Goal: Check status

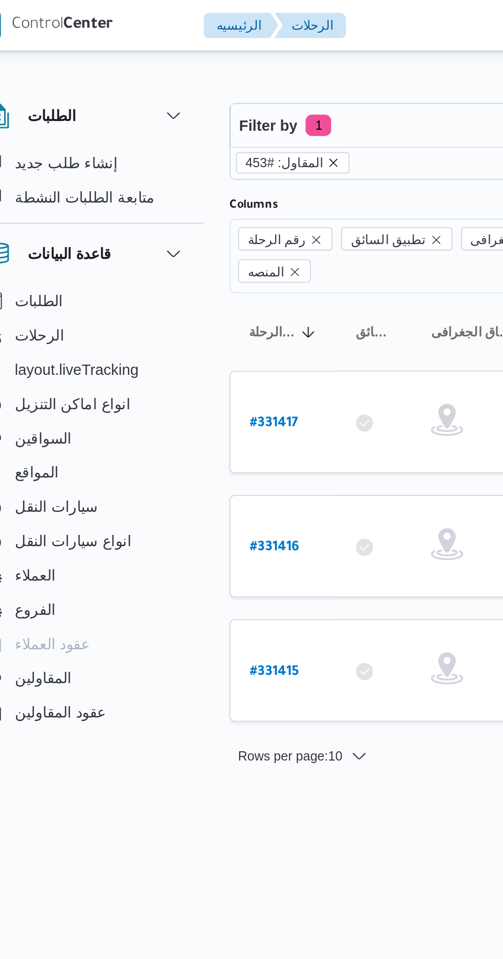
click at [180, 77] on icon "remove selected entity" at bounding box center [183, 78] width 6 height 6
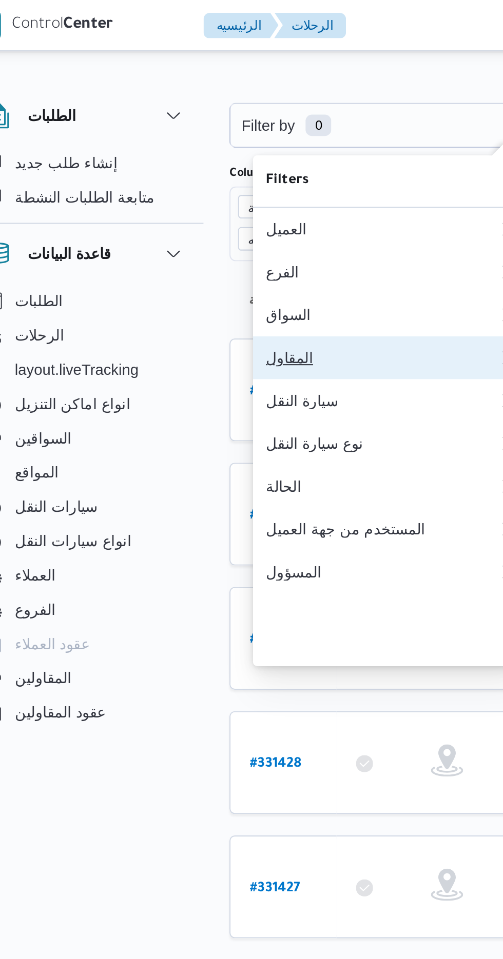
click at [204, 175] on div "المقاول" at bounding box center [204, 171] width 107 height 8
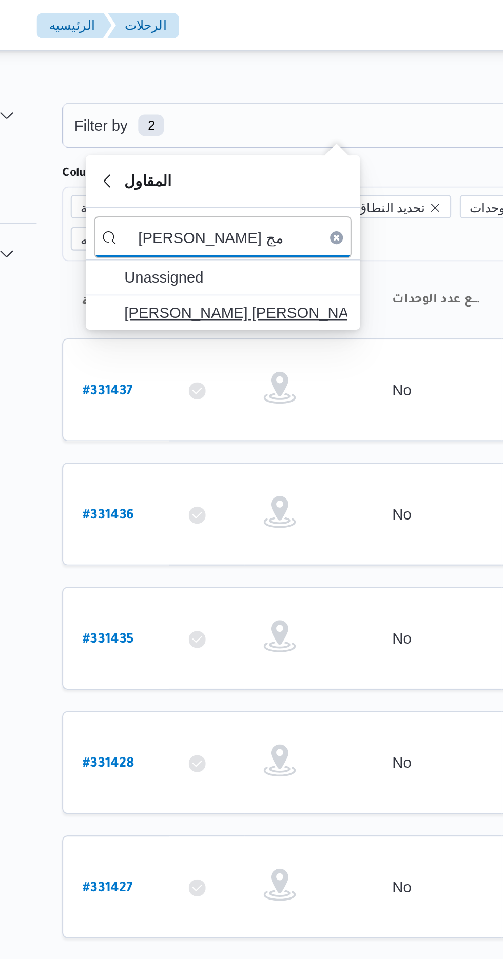
type input "[PERSON_NAME] مج"
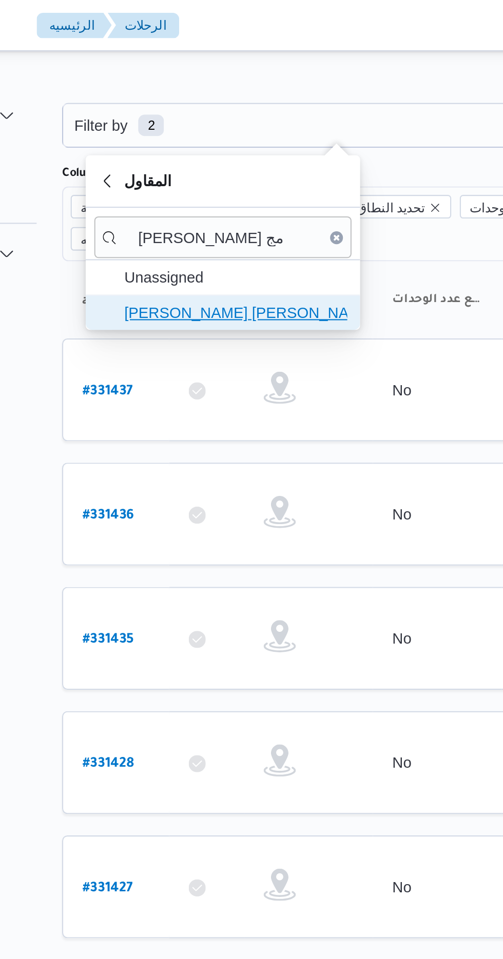
click at [237, 148] on span "[PERSON_NAME] [PERSON_NAME]" at bounding box center [216, 150] width 107 height 12
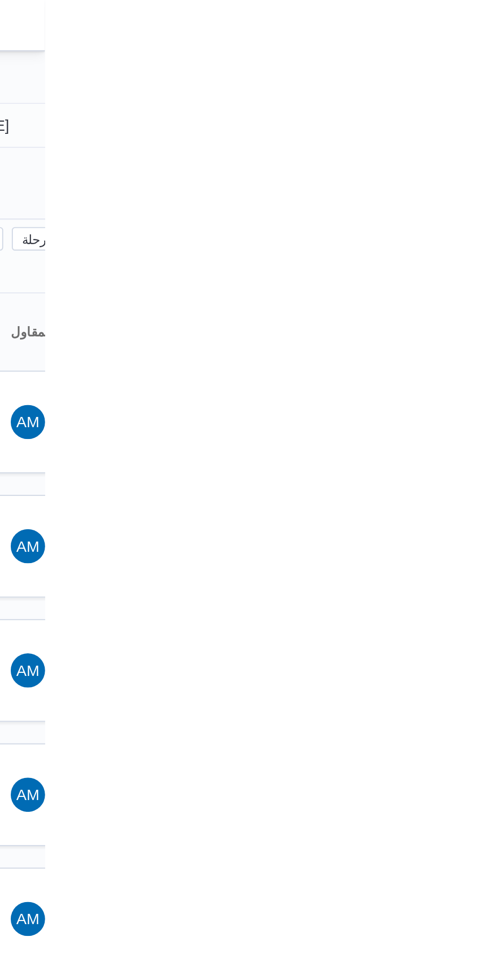
type input "[DATE]"
click at [489, 57] on input "[DATE]" at bounding box center [467, 60] width 116 height 21
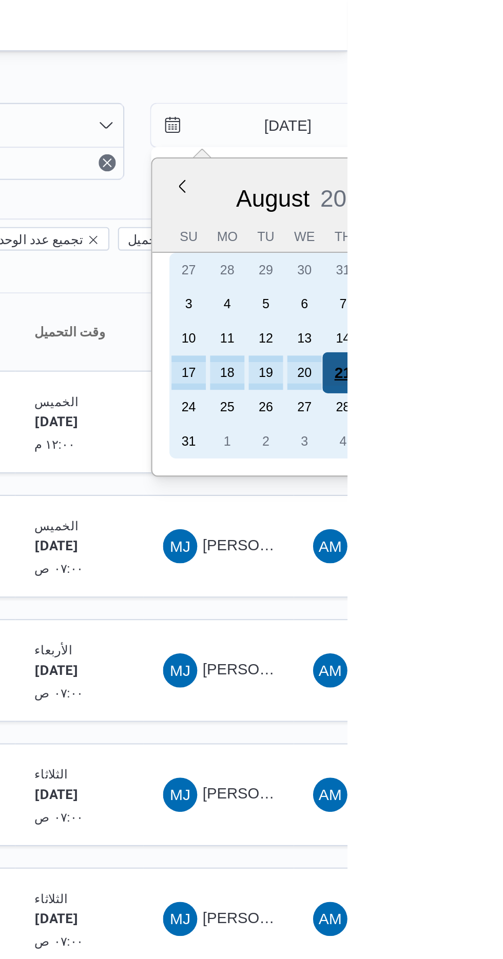
click at [500, 179] on div "21" at bounding box center [500, 178] width 19 height 19
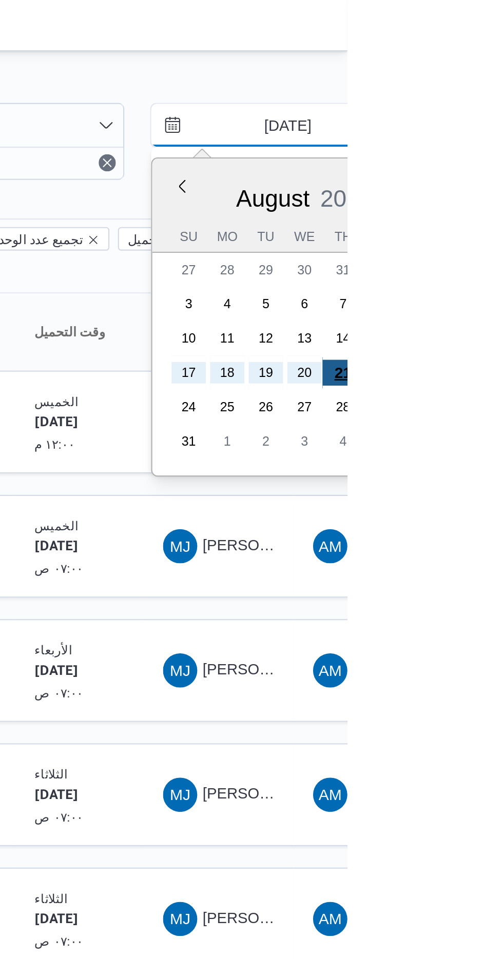
type input "[DATE]"
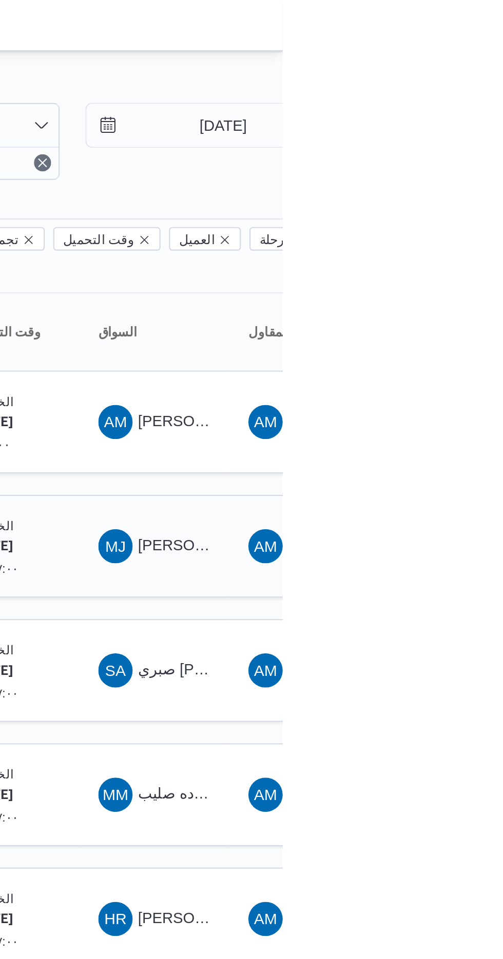
click at [442, 257] on span "[PERSON_NAME] [PERSON_NAME]" at bounding box center [493, 261] width 120 height 8
